Goal: Task Accomplishment & Management: Use online tool/utility

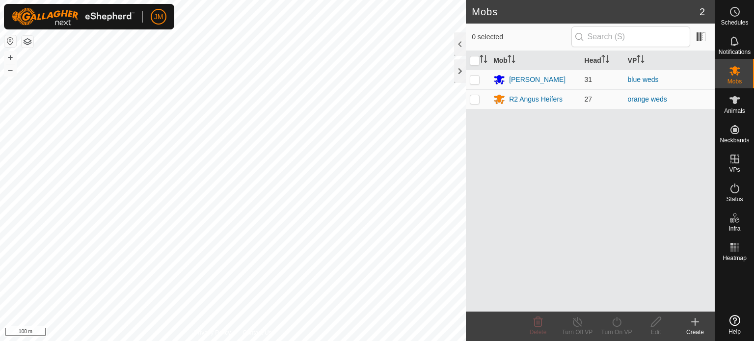
click at [588, 201] on div "Mobs 2 0 selected Mob Head [PERSON_NAME] 31 blue weds R2 Angus Heifers 27 orang…" at bounding box center [357, 170] width 715 height 341
click at [695, 321] on icon at bounding box center [695, 322] width 0 height 7
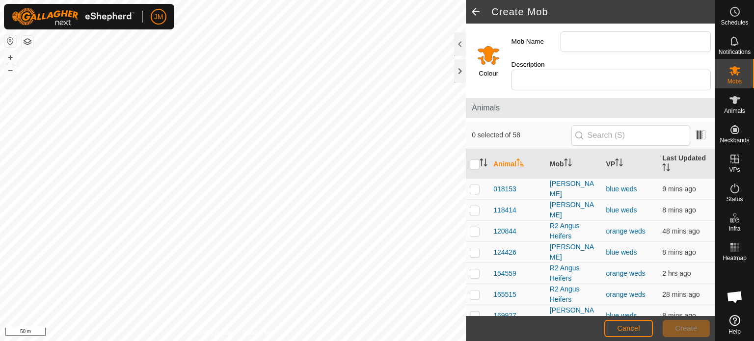
click at [477, 11] on span at bounding box center [476, 12] width 20 height 24
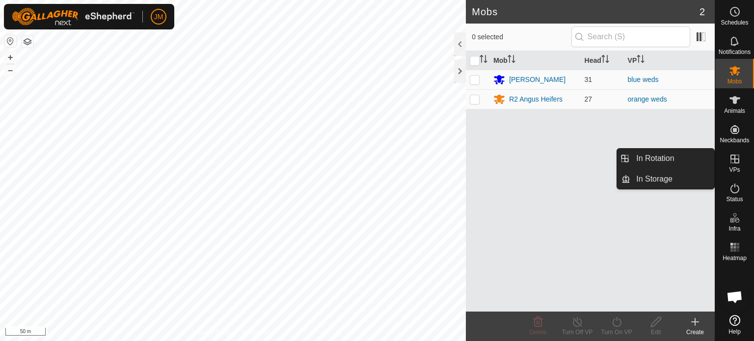
click at [678, 159] on link "In Rotation" at bounding box center [672, 159] width 84 height 20
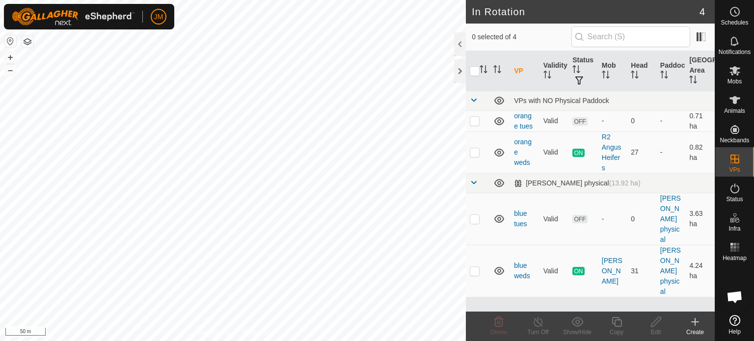
click at [697, 322] on icon at bounding box center [695, 322] width 12 height 12
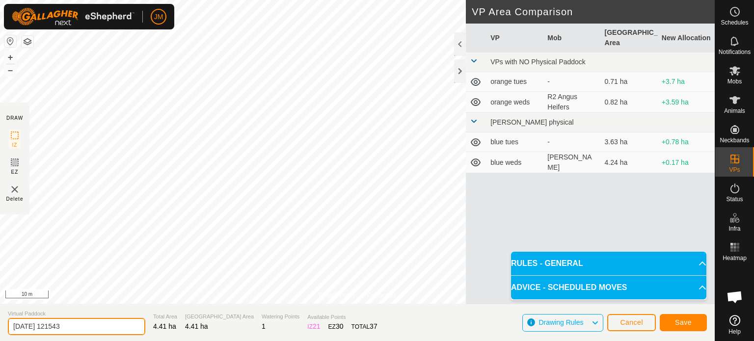
click at [87, 327] on input "[DATE] 121543" at bounding box center [76, 326] width 137 height 17
type input "2"
type input "weds blue"
click at [687, 325] on span "Save" at bounding box center [683, 323] width 17 height 8
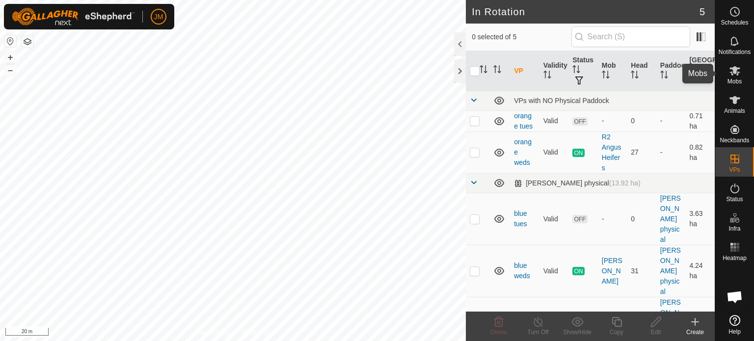
click at [737, 71] on icon at bounding box center [735, 70] width 11 height 9
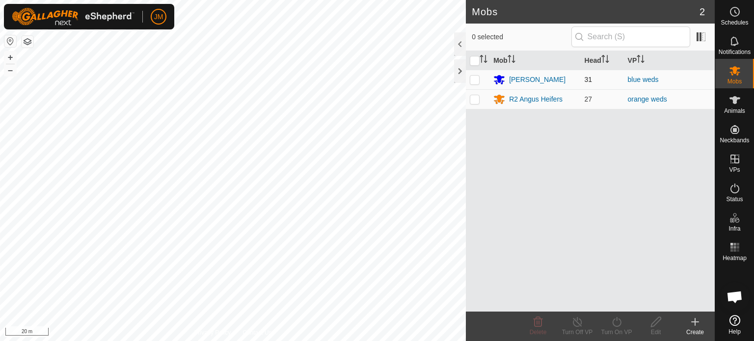
click at [472, 80] on p-checkbox at bounding box center [475, 80] width 10 height 8
checkbox input "true"
click at [615, 324] on icon at bounding box center [617, 322] width 12 height 12
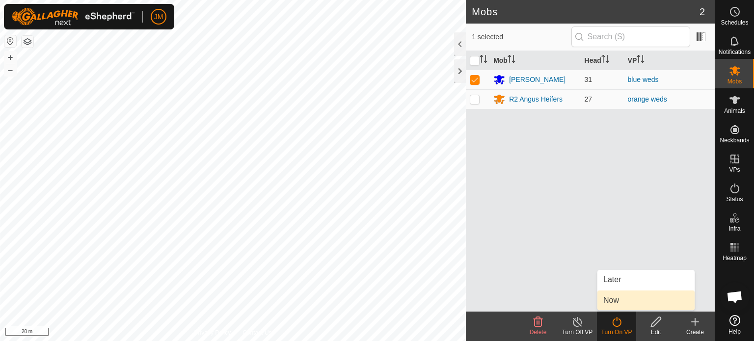
click at [614, 303] on link "Now" at bounding box center [645, 301] width 97 height 20
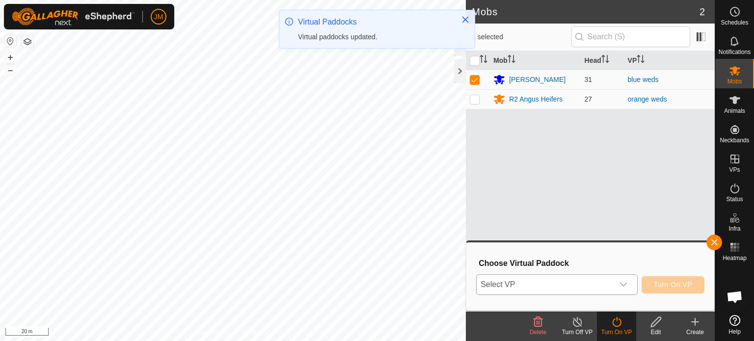
click at [617, 286] on div "dropdown trigger" at bounding box center [624, 285] width 20 height 20
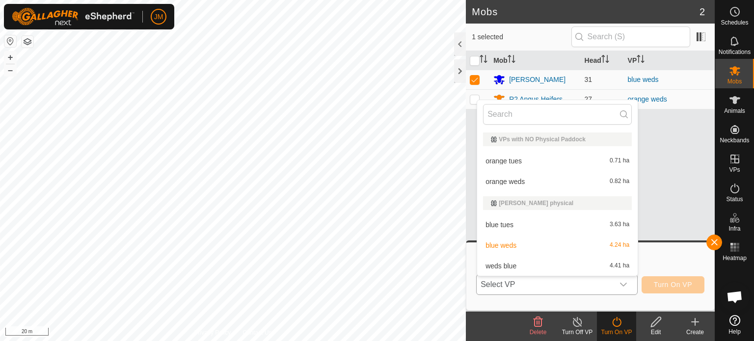
click at [555, 265] on li "weds blue 4.41 ha" at bounding box center [557, 266] width 161 height 20
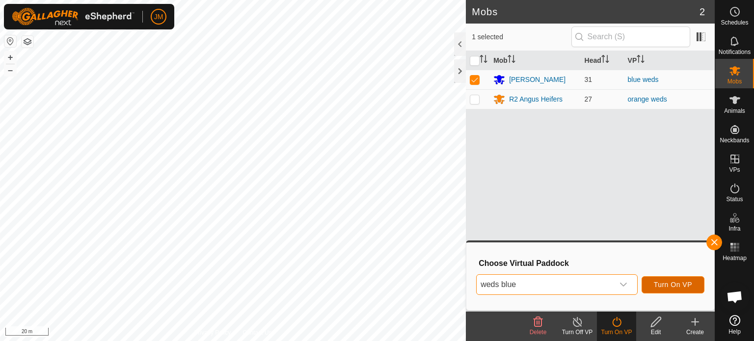
click at [659, 286] on span "Turn On VP" at bounding box center [673, 285] width 38 height 8
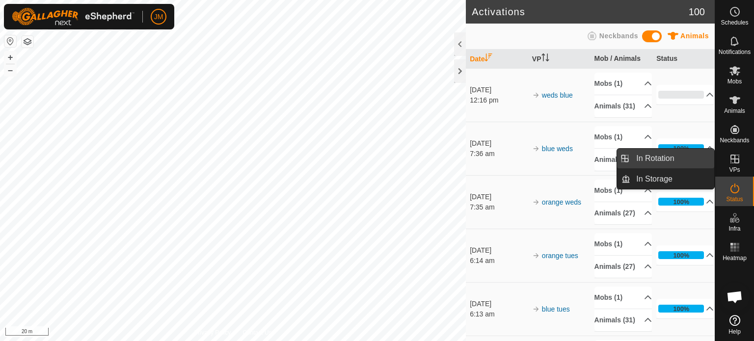
click at [658, 157] on link "In Rotation" at bounding box center [672, 159] width 84 height 20
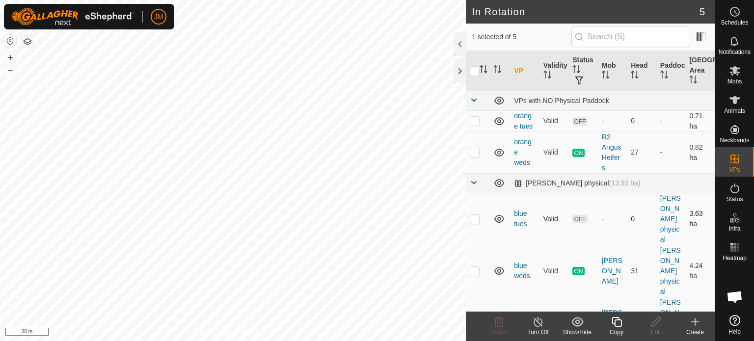
scroll to position [36, 0]
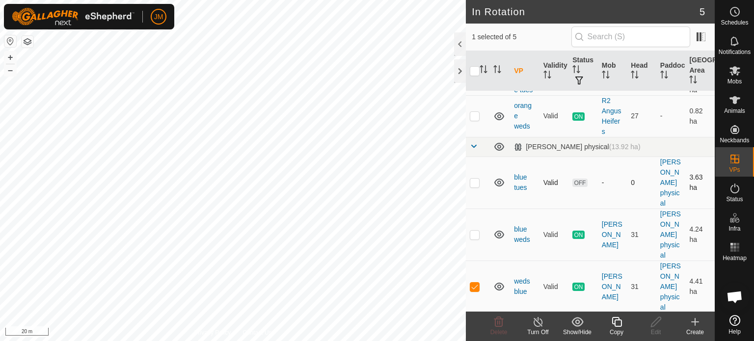
click at [475, 183] on p-checkbox at bounding box center [475, 183] width 10 height 8
checkbox input "true"
click at [471, 288] on p-checkbox at bounding box center [475, 287] width 10 height 8
checkbox input "false"
click at [497, 324] on icon at bounding box center [498, 322] width 9 height 10
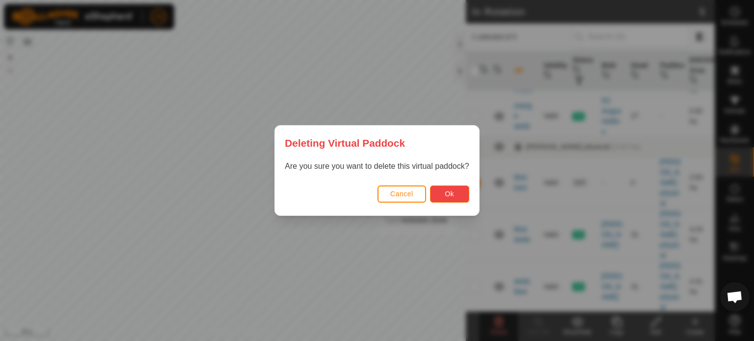
click at [445, 195] on span "Ok" at bounding box center [449, 194] width 9 height 8
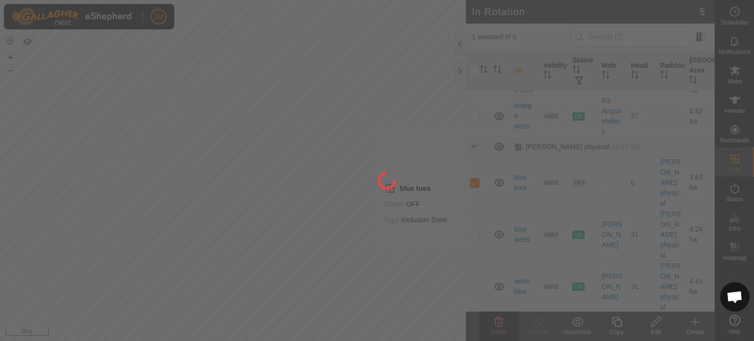
checkbox input "false"
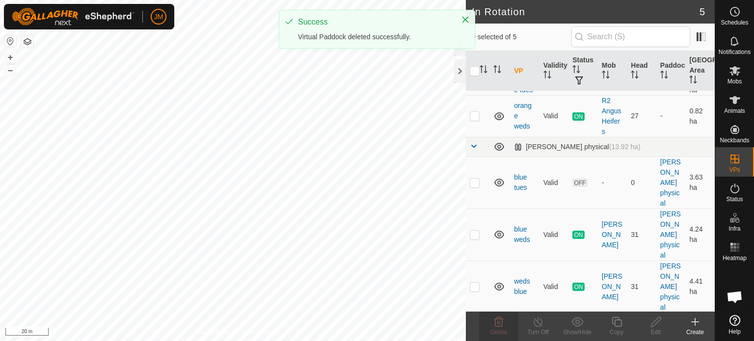
scroll to position [0, 0]
